Goal: Find specific page/section: Find specific page/section

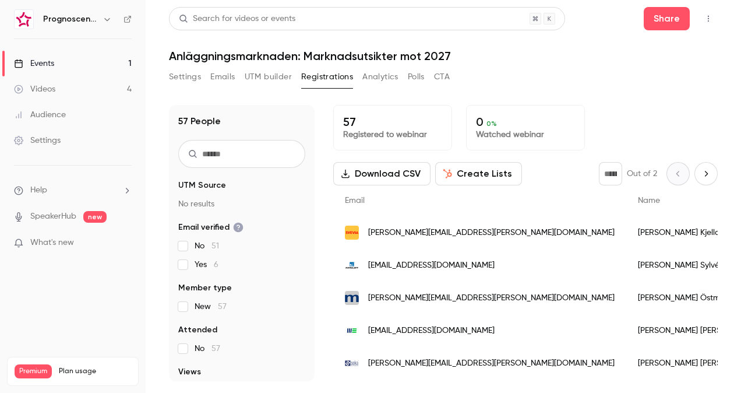
scroll to position [758, 0]
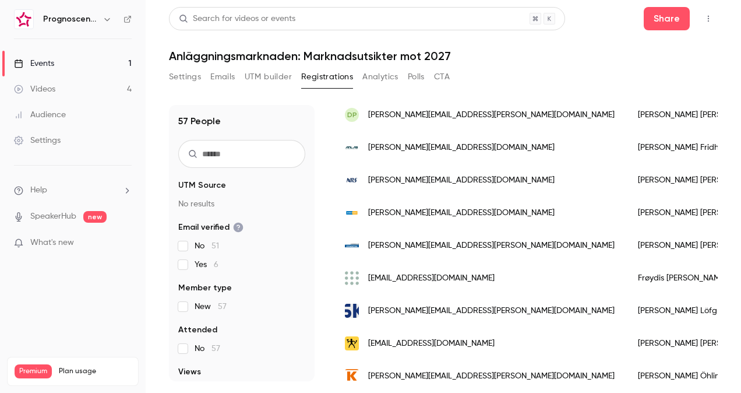
scroll to position [874, 0]
